Goal: Obtain resource: Obtain resource

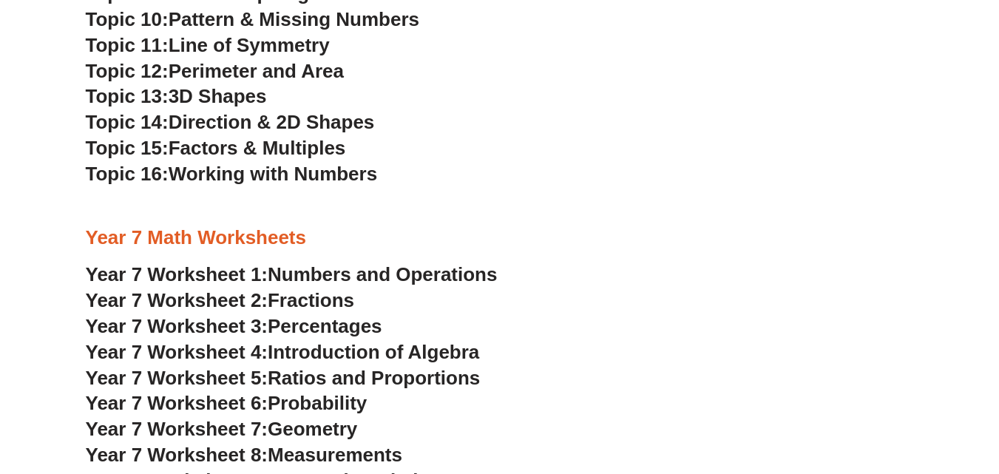
scroll to position [3751, 0]
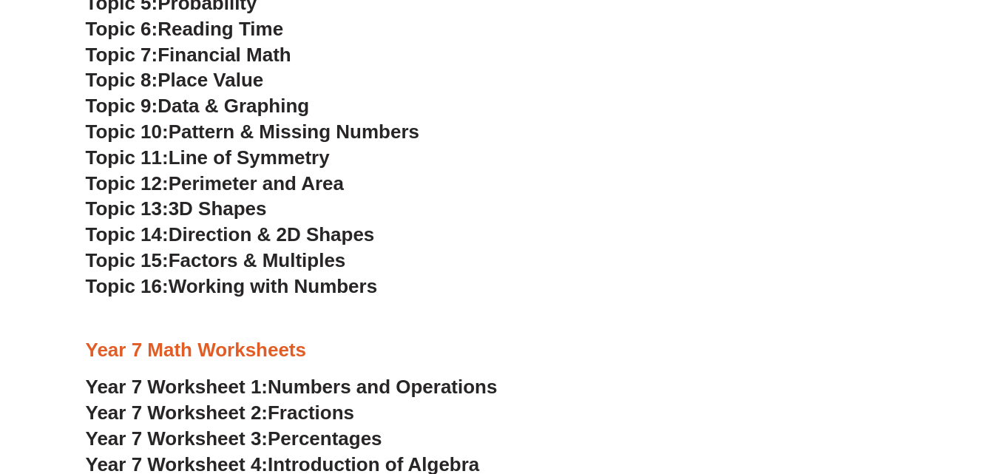
click at [273, 123] on span "Pattern & Missing Numbers" at bounding box center [294, 132] width 251 height 22
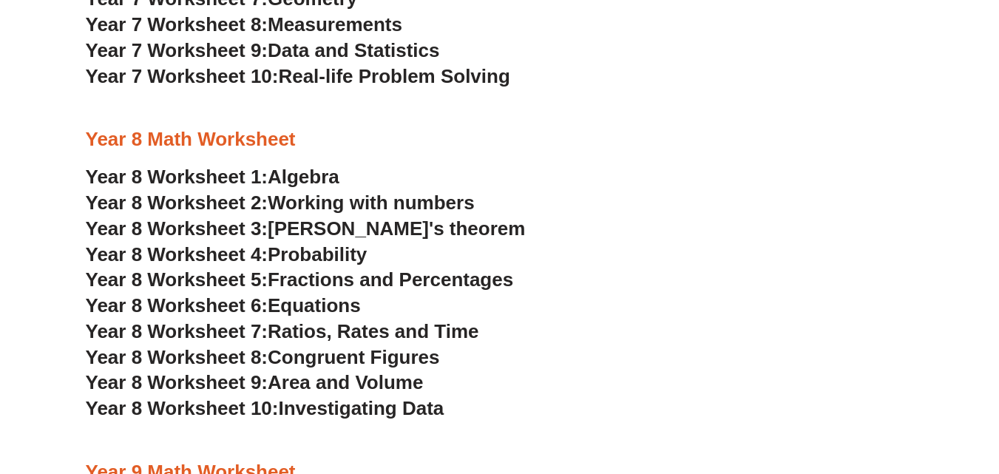
scroll to position [4331, 0]
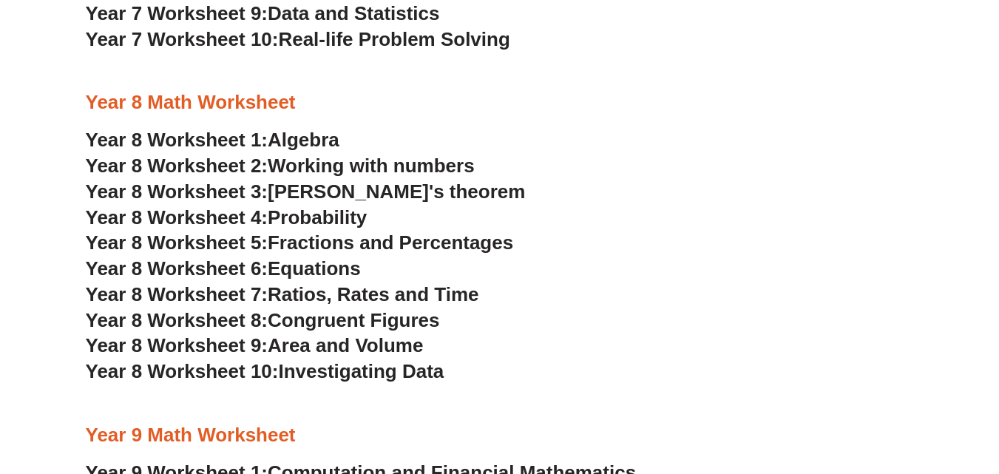
click at [288, 136] on span "Algebra" at bounding box center [304, 140] width 72 height 22
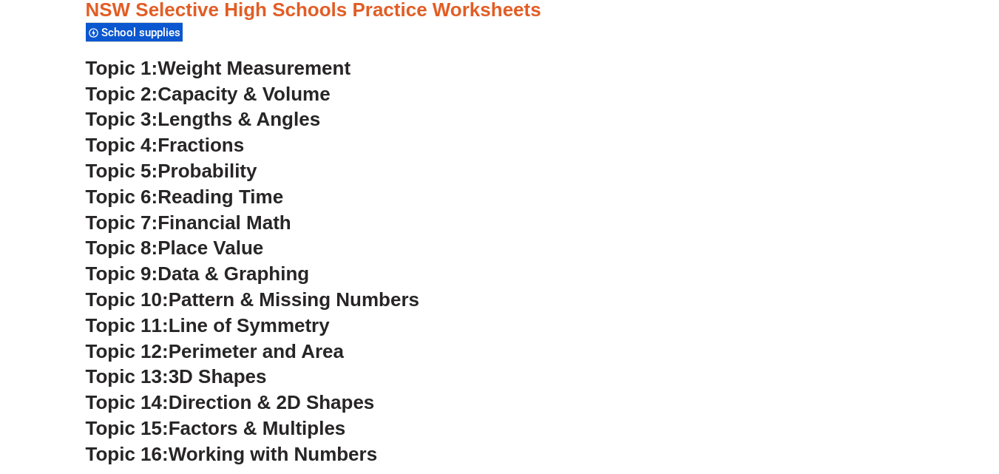
scroll to position [3564, 0]
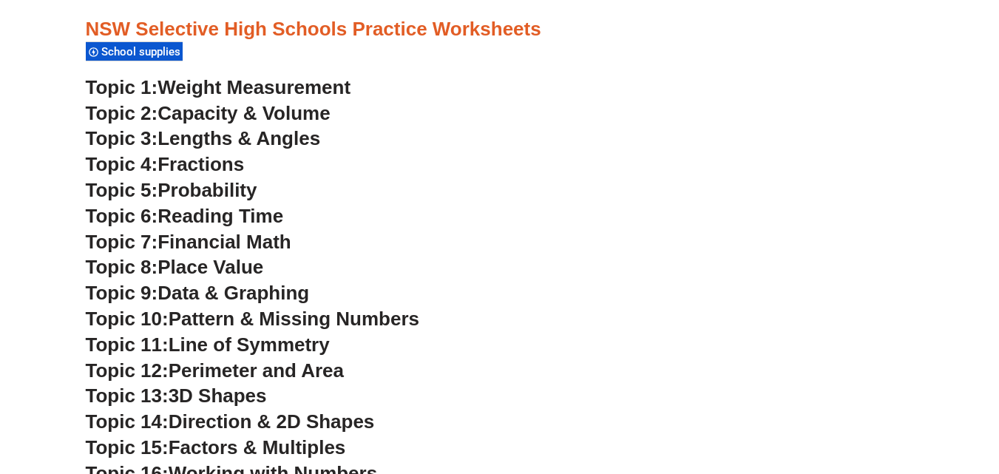
click at [287, 315] on span "Pattern & Missing Numbers" at bounding box center [294, 319] width 251 height 22
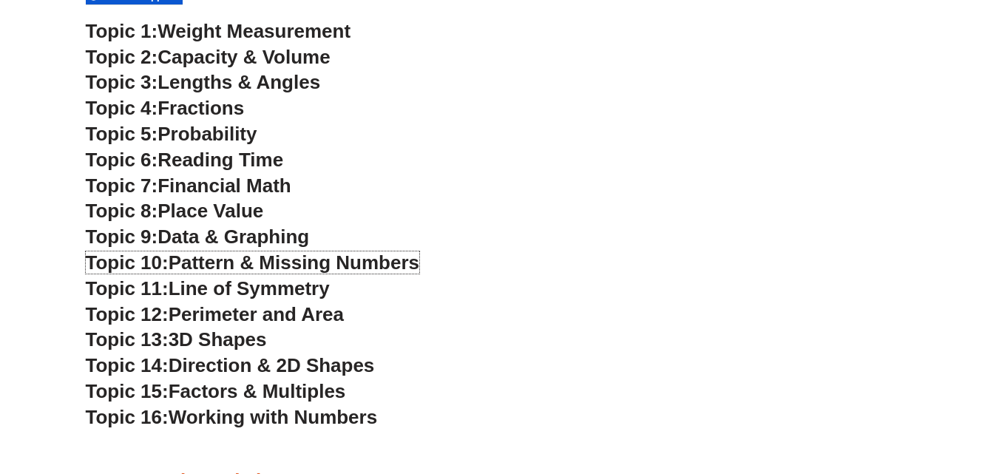
scroll to position [3602, 0]
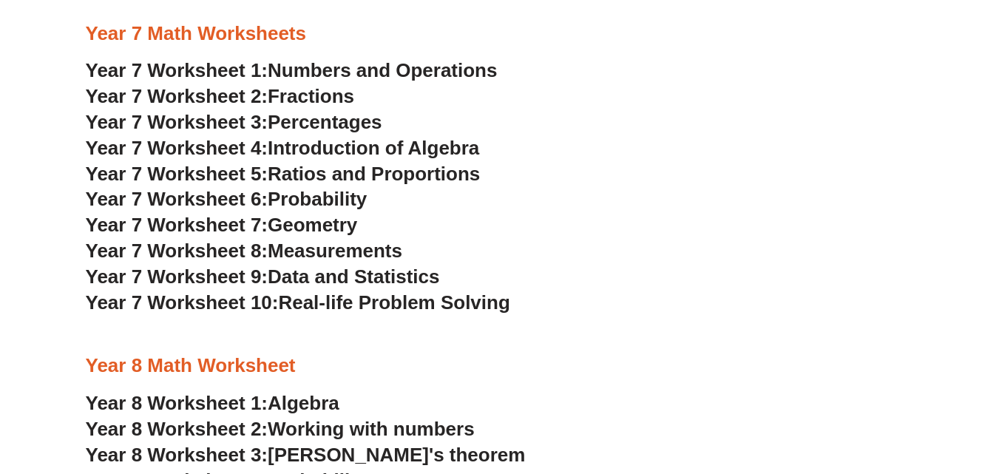
scroll to position [4011, 0]
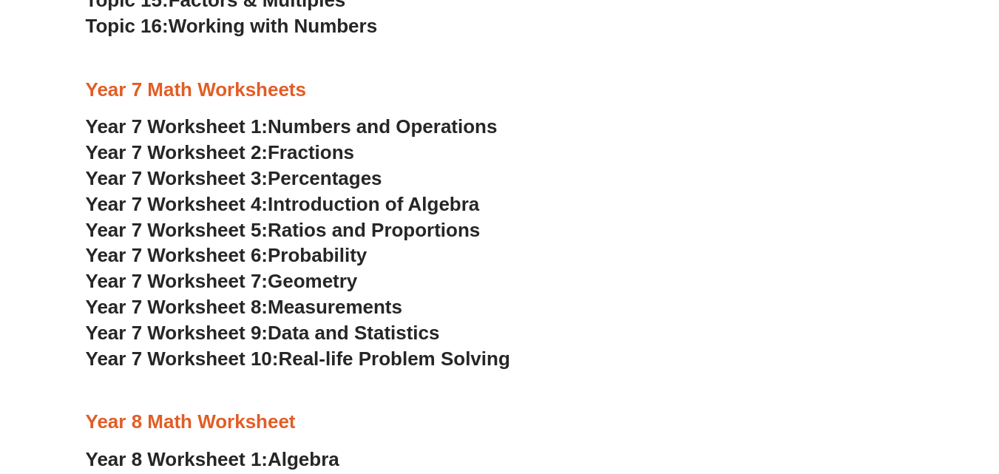
click at [439, 211] on span "Introduction of Algebra" at bounding box center [373, 204] width 211 height 22
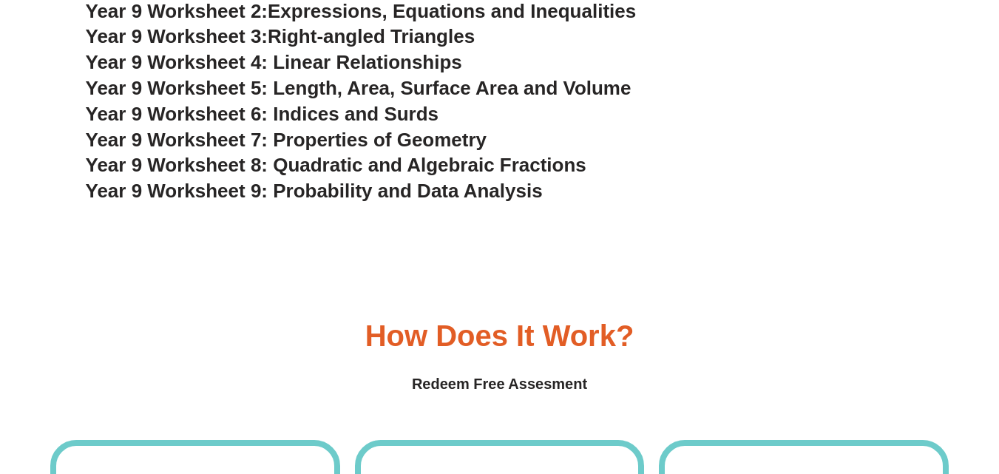
scroll to position [4539, 0]
